Goal: Register for event/course

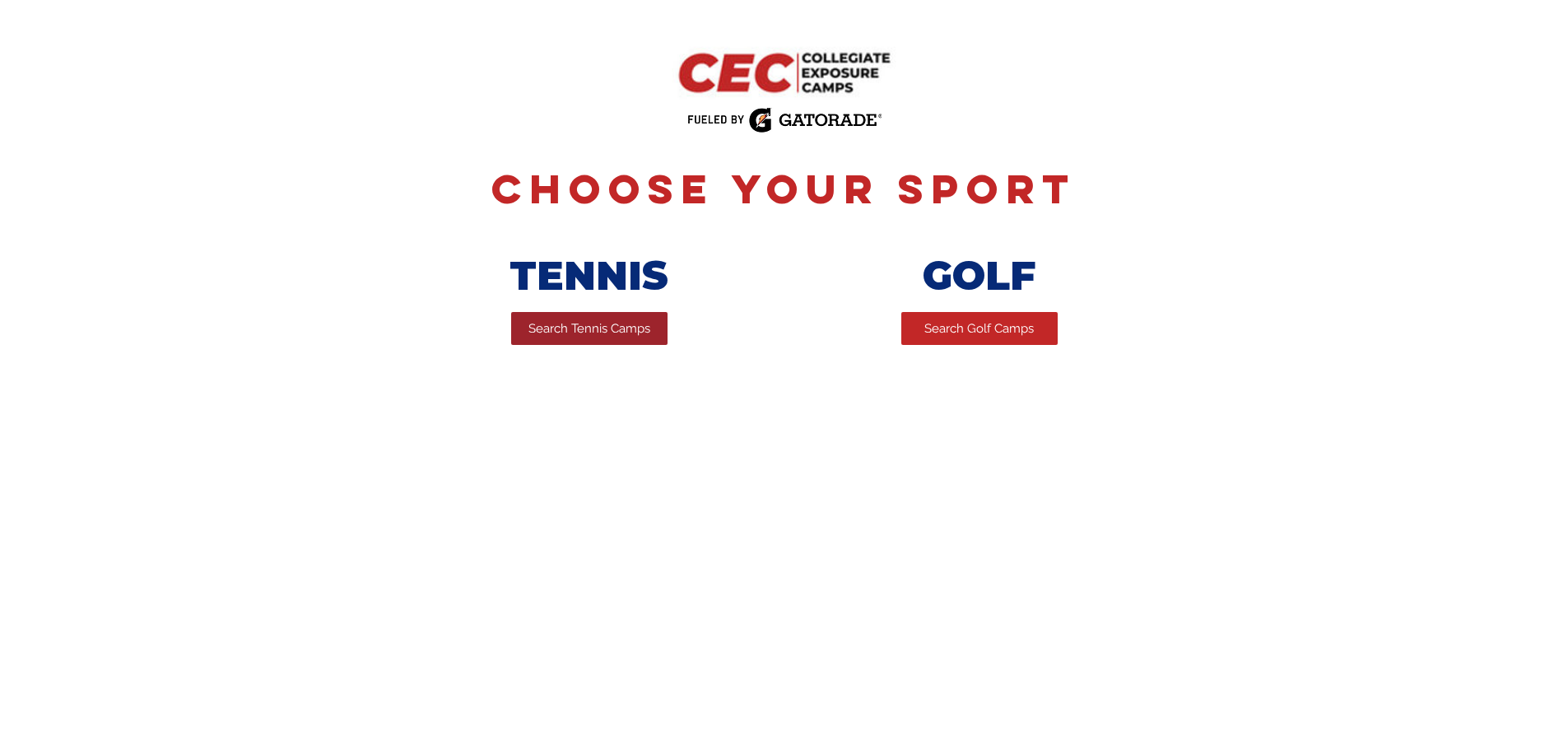
click at [576, 328] on span "Search Tennis Camps" at bounding box center [589, 329] width 122 height 17
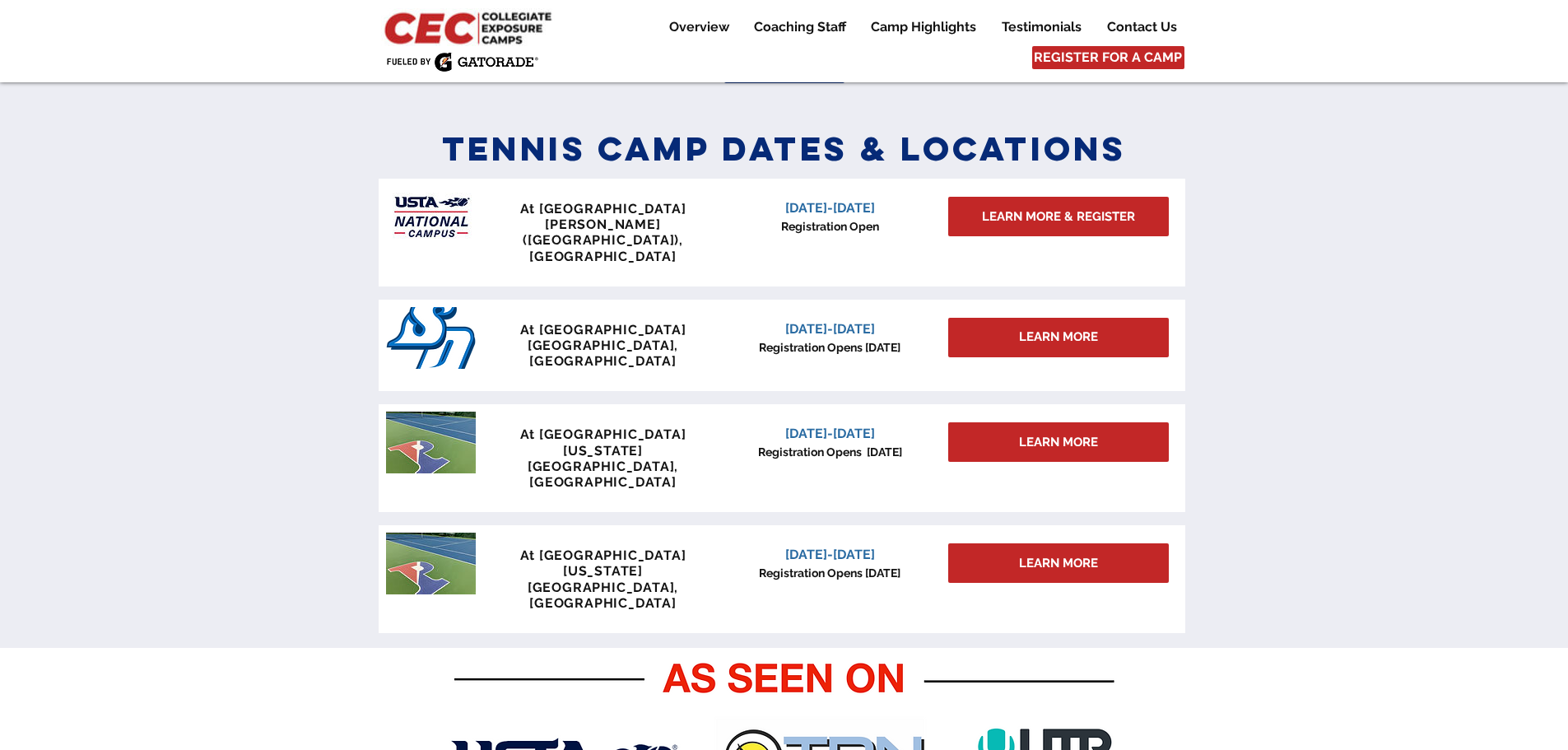
scroll to position [741, 0]
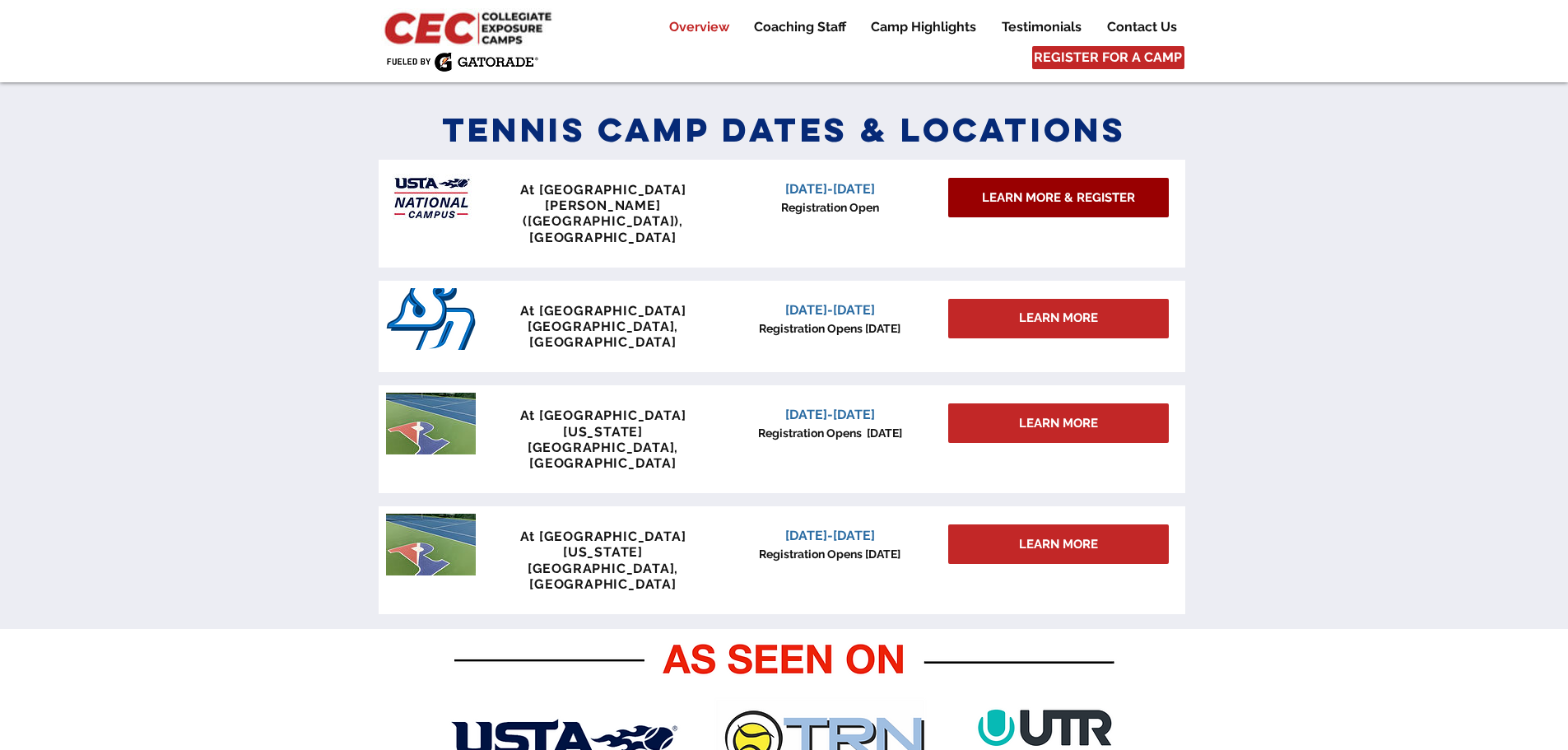
click at [1010, 200] on span "LEARN MORE & REGISTER" at bounding box center [1058, 198] width 153 height 17
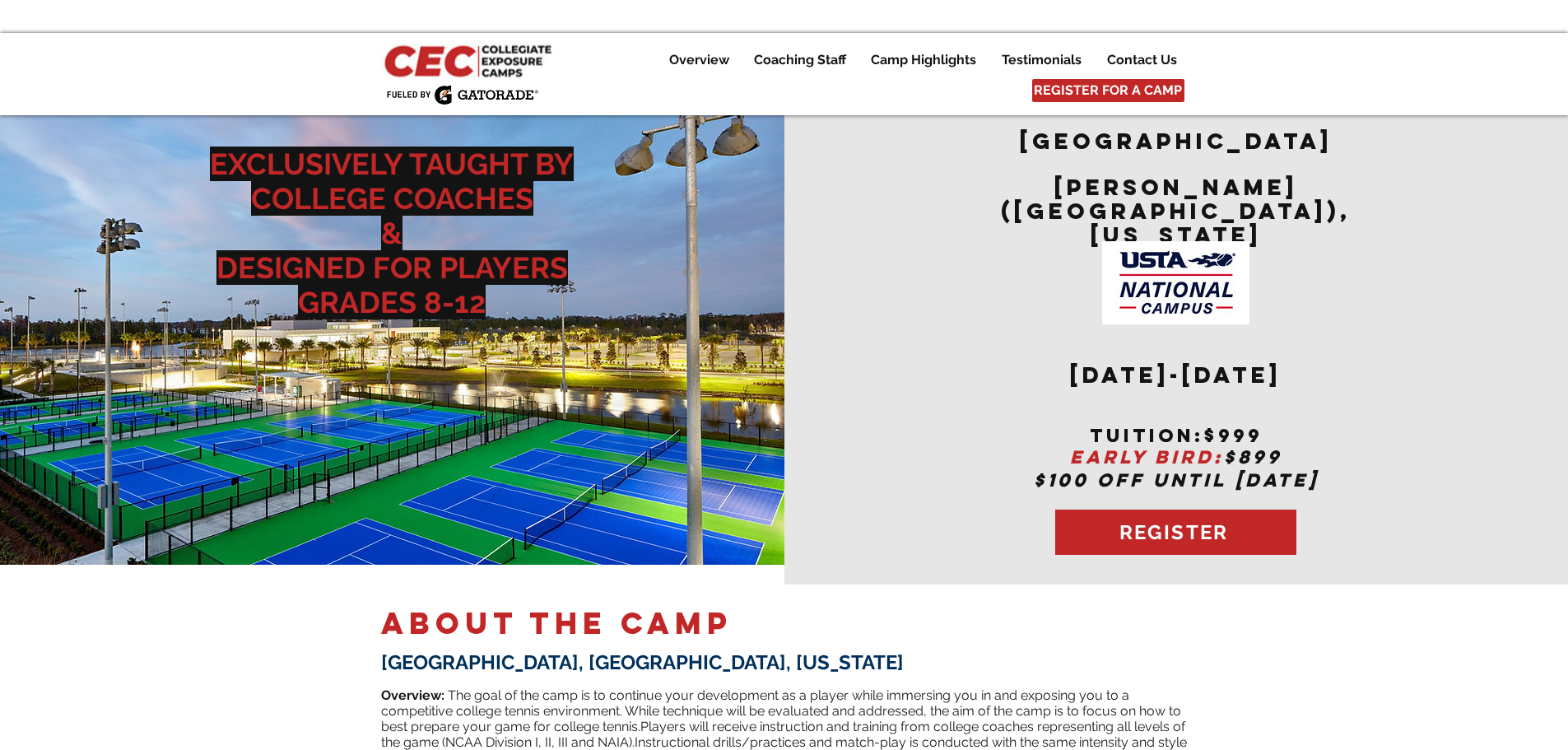
drag, startPoint x: 1289, startPoint y: 0, endPoint x: 1225, endPoint y: 635, distance: 638.2
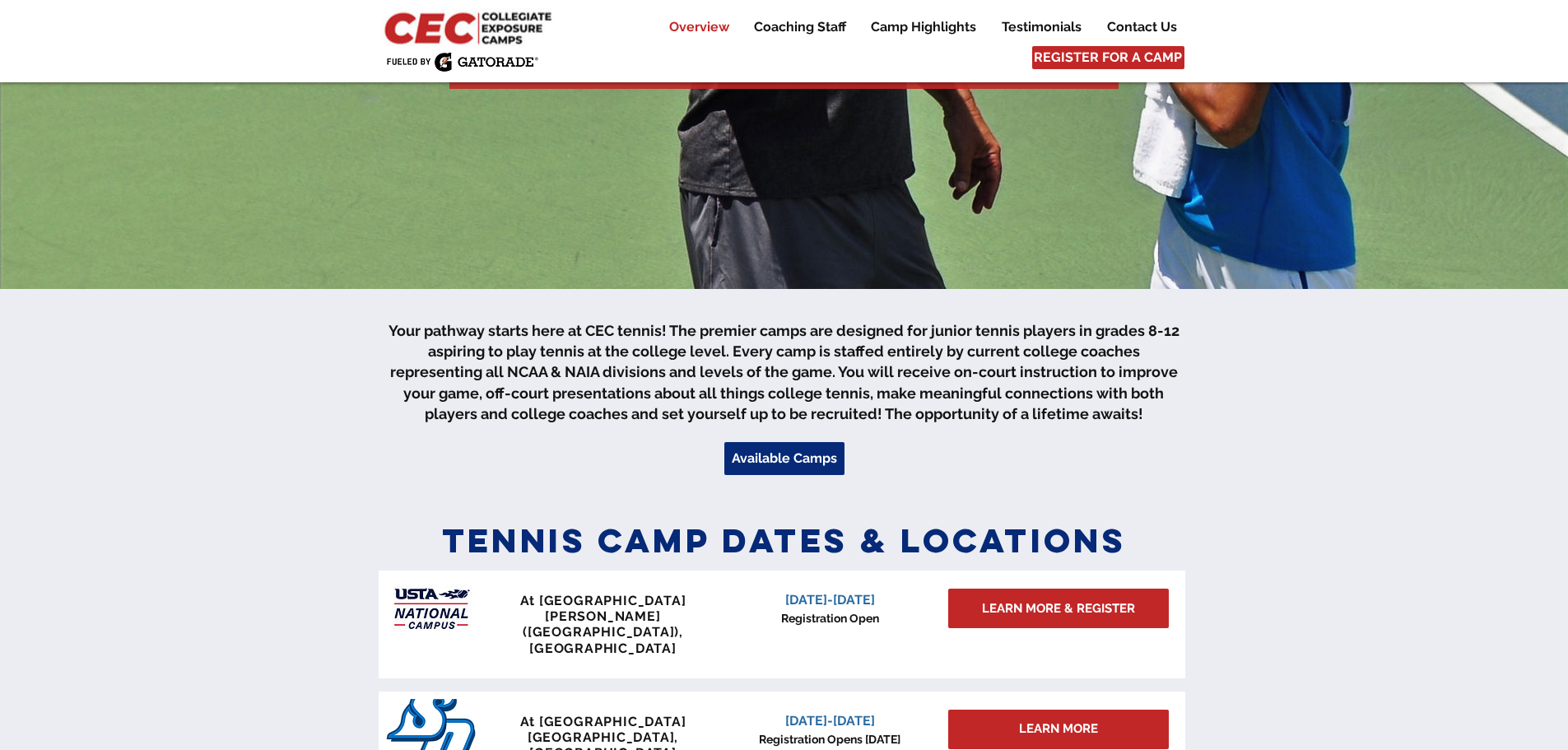
scroll to position [329, 0]
click at [784, 464] on span "Available Camps" at bounding box center [784, 458] width 106 height 18
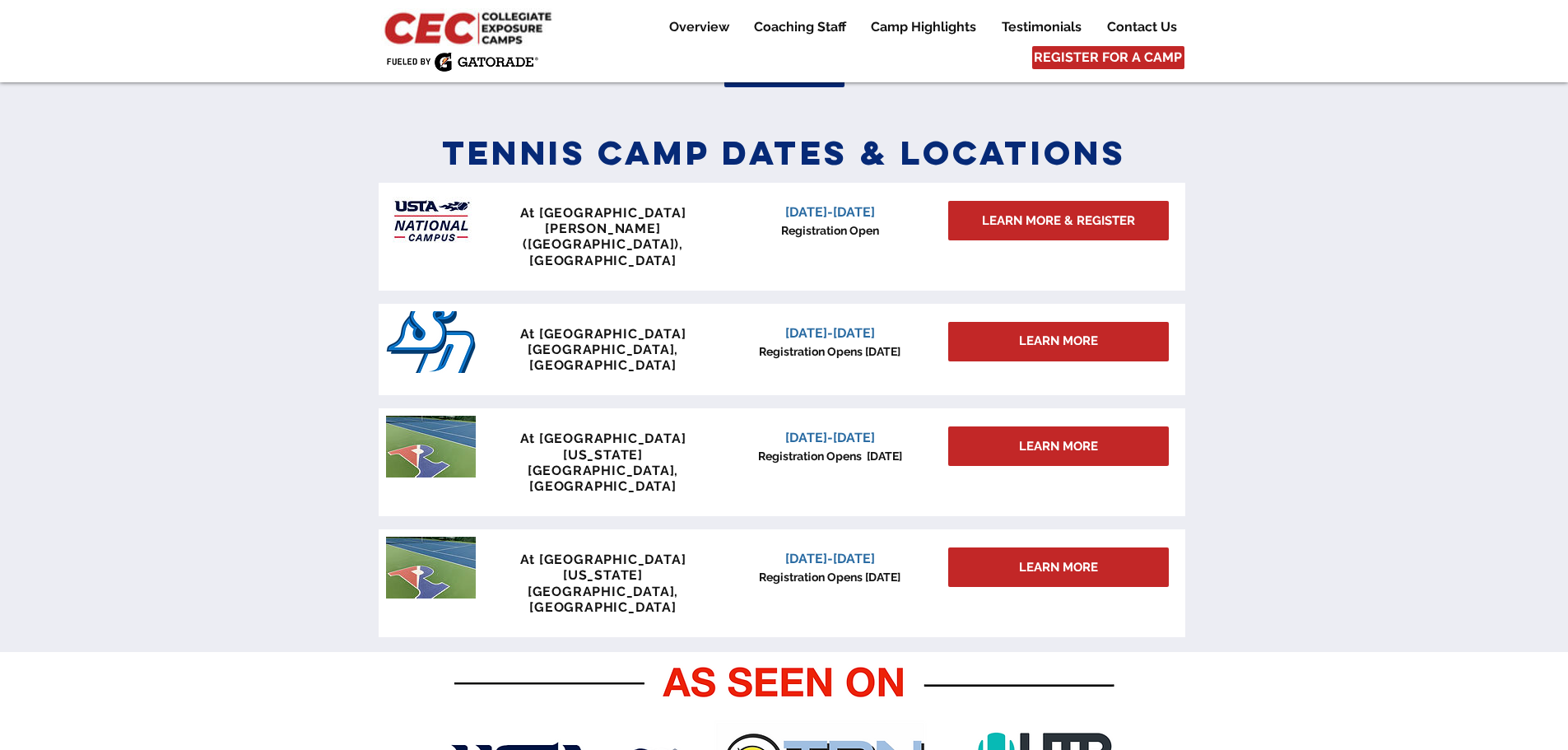
scroll to position [721, 0]
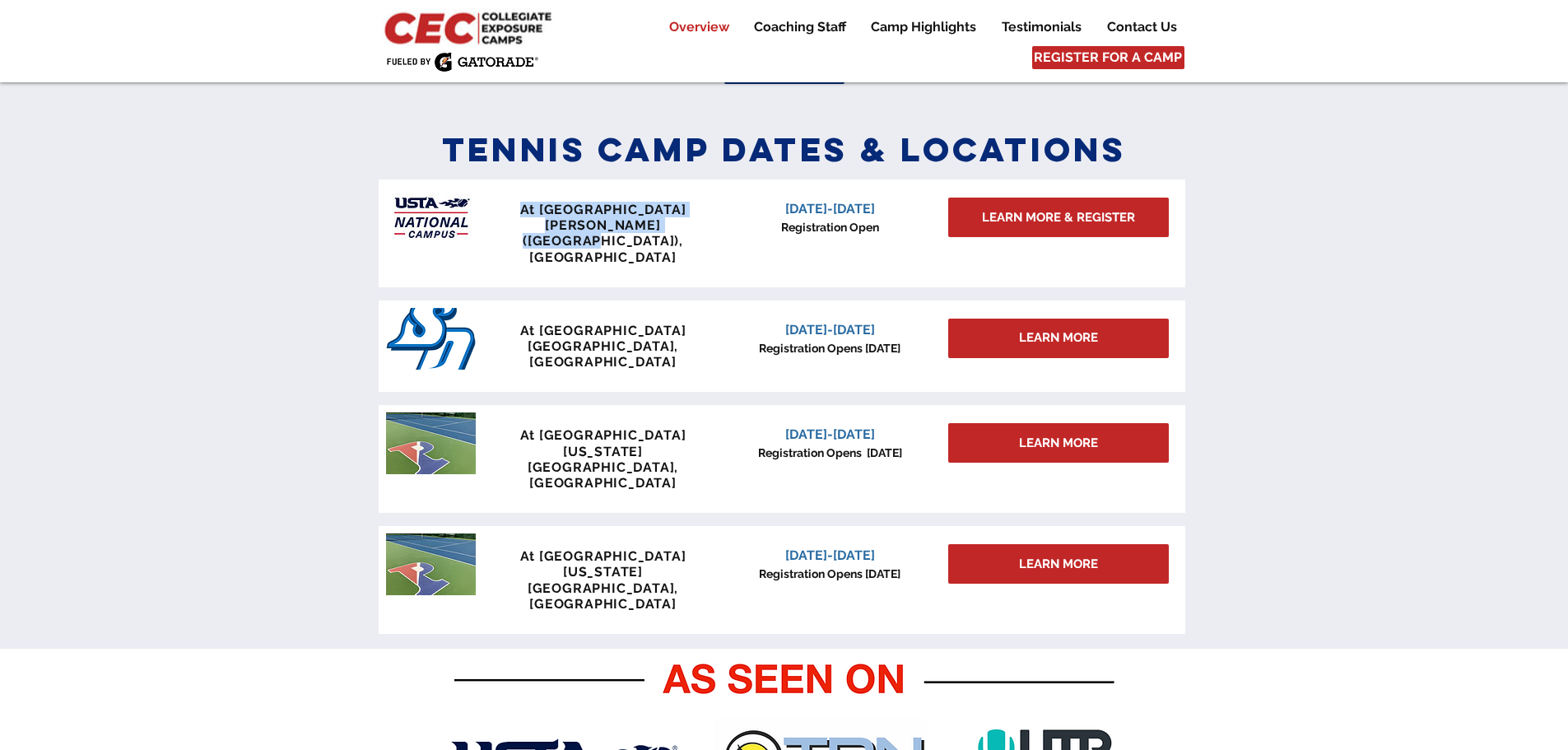
drag, startPoint x: 512, startPoint y: 208, endPoint x: 699, endPoint y: 229, distance: 188.2
click at [699, 229] on div "At USTA National Campus Lake Nona (Orlando), FL" at bounding box center [603, 233] width 244 height 63
copy div "At USTA National Campus Lake Nona (Orlando), FL"
